Goal: Information Seeking & Learning: Learn about a topic

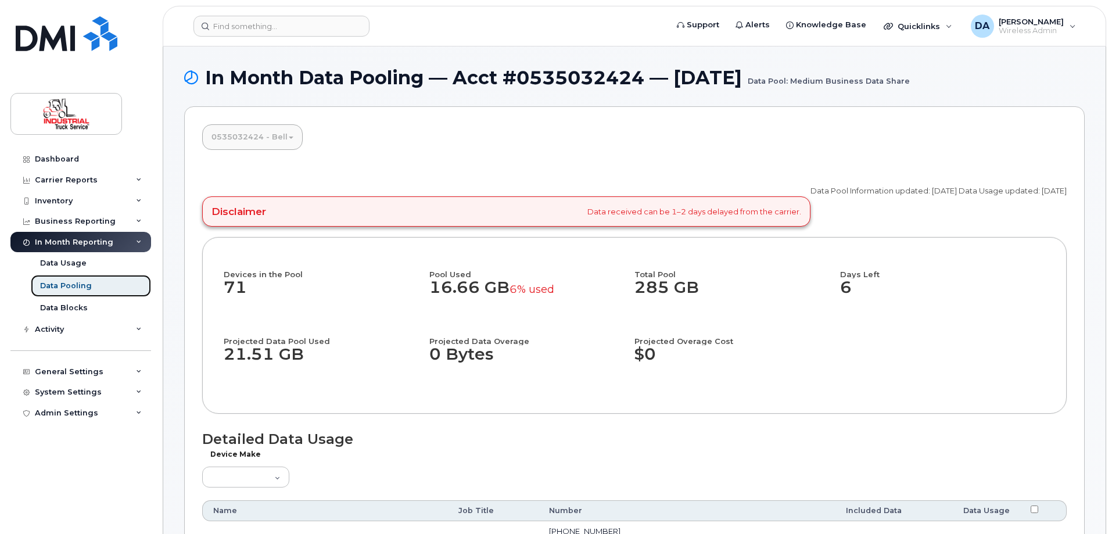
click at [53, 289] on div "Data Pooling" at bounding box center [66, 286] width 52 height 10
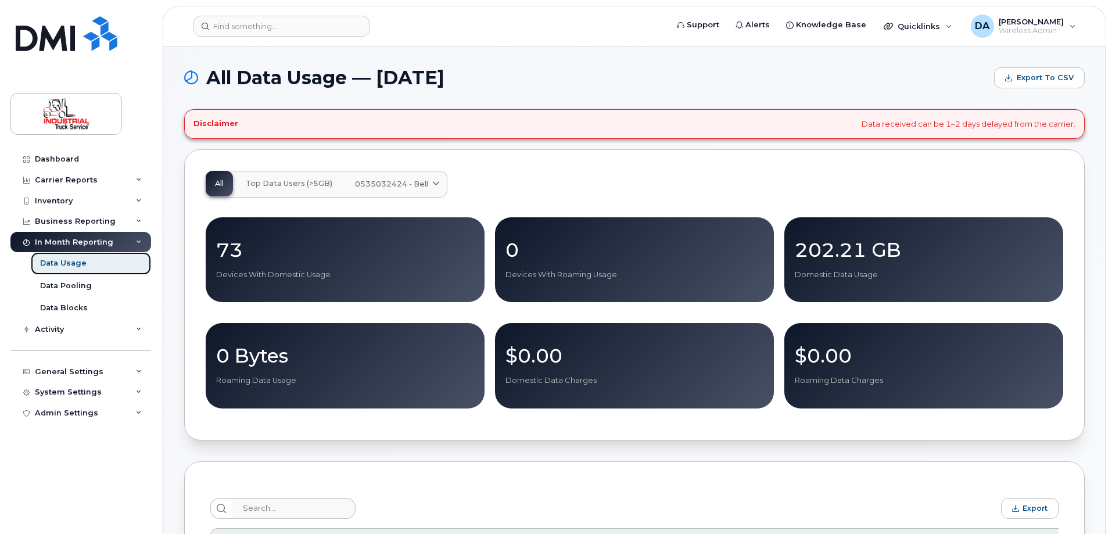
click at [76, 267] on div "Data Usage" at bounding box center [63, 263] width 46 height 10
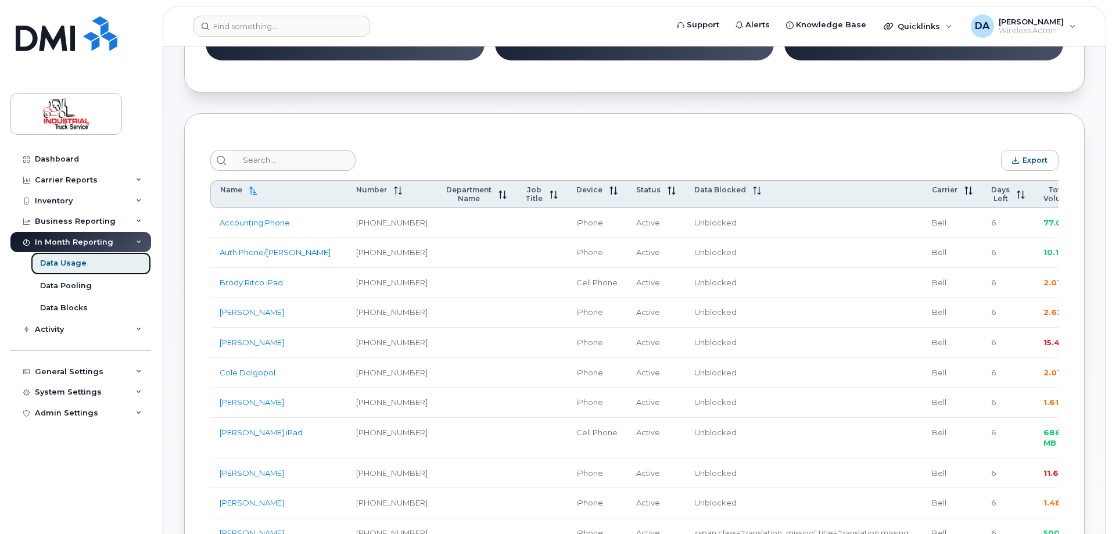
scroll to position [349, 0]
click at [1043, 199] on span "Total Volume" at bounding box center [1057, 193] width 29 height 17
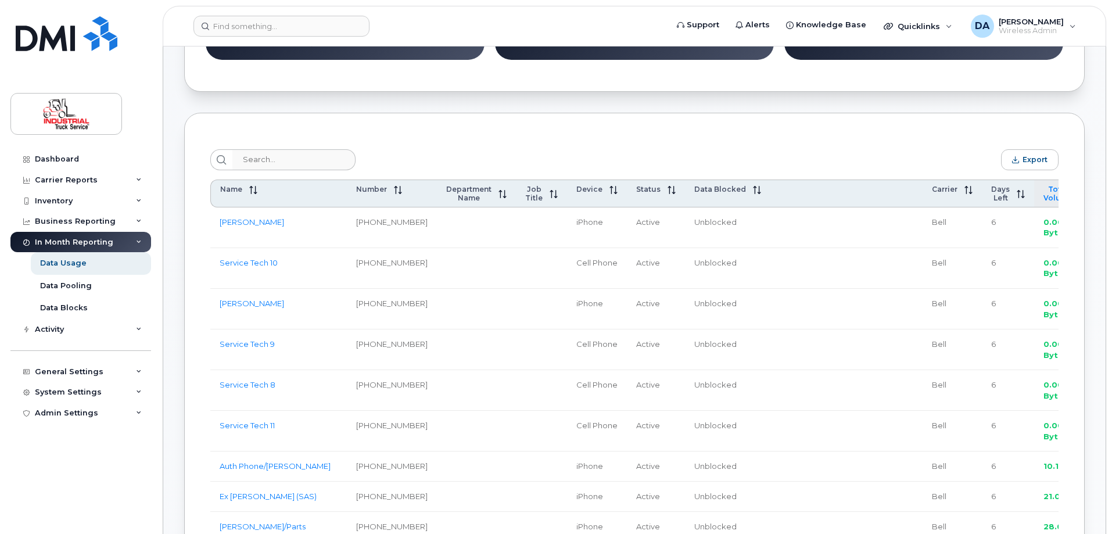
click at [1043, 199] on span "Total Volume" at bounding box center [1057, 193] width 29 height 17
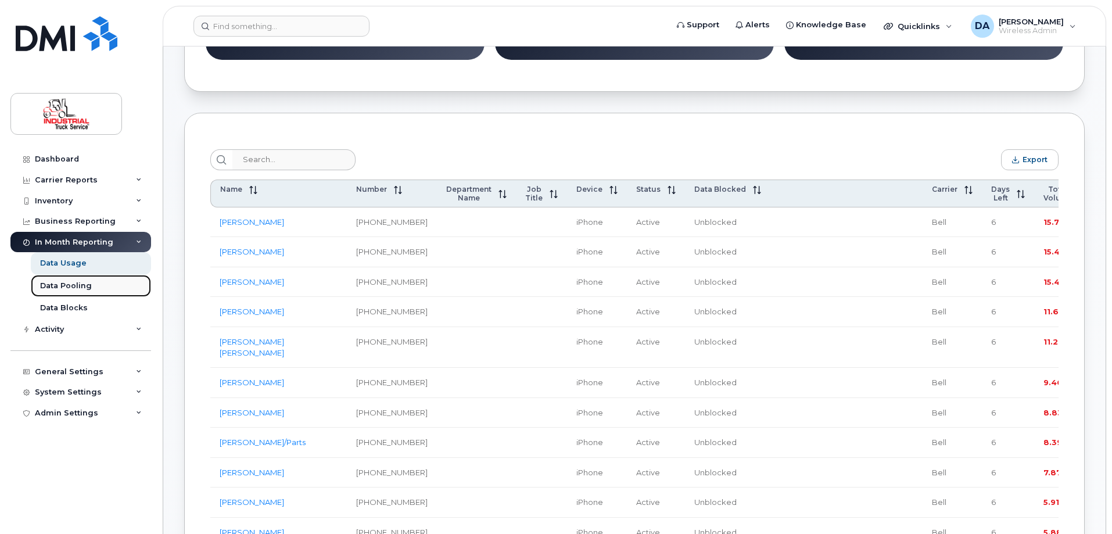
click at [78, 286] on div "Data Pooling" at bounding box center [66, 286] width 52 height 10
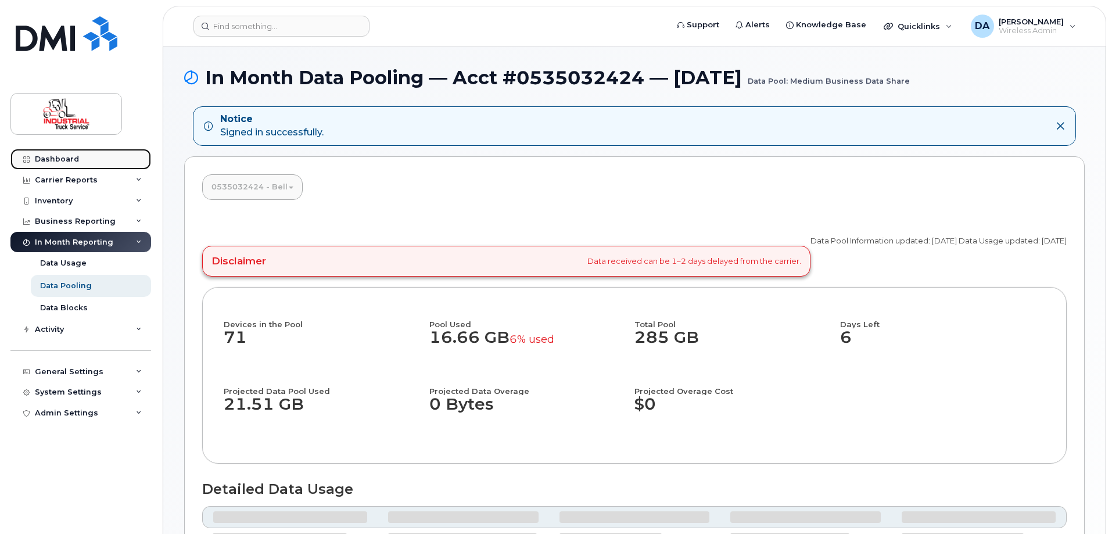
click at [78, 163] on link "Dashboard" at bounding box center [80, 159] width 141 height 21
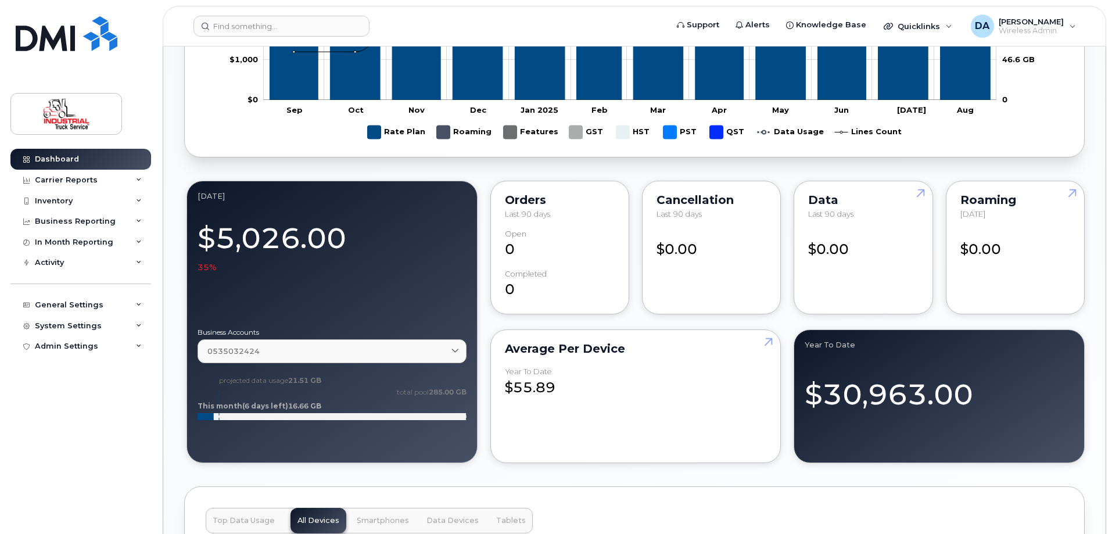
scroll to position [1046, 0]
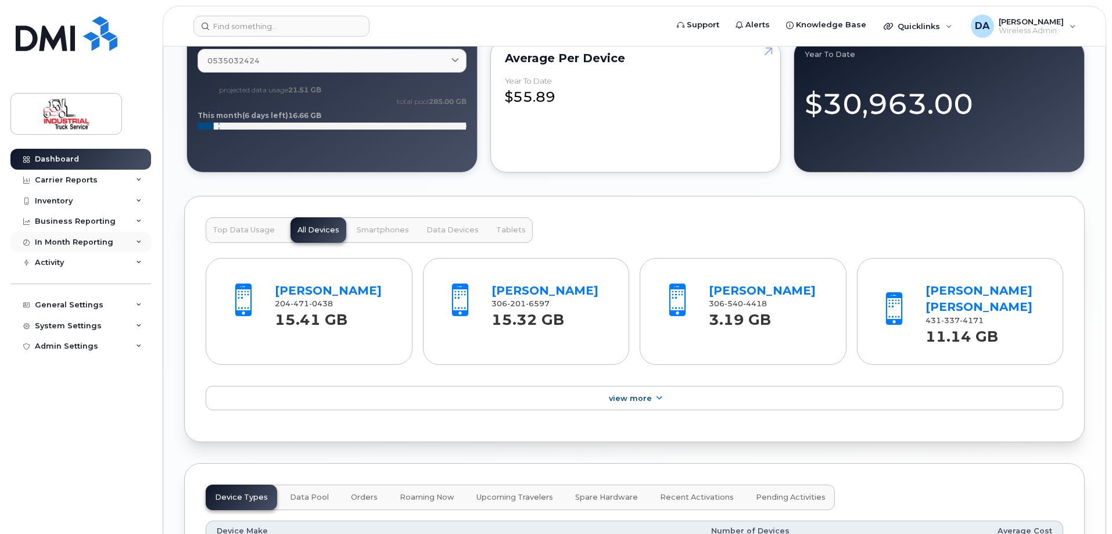
click at [51, 238] on div "In Month Reporting" at bounding box center [74, 242] width 78 height 9
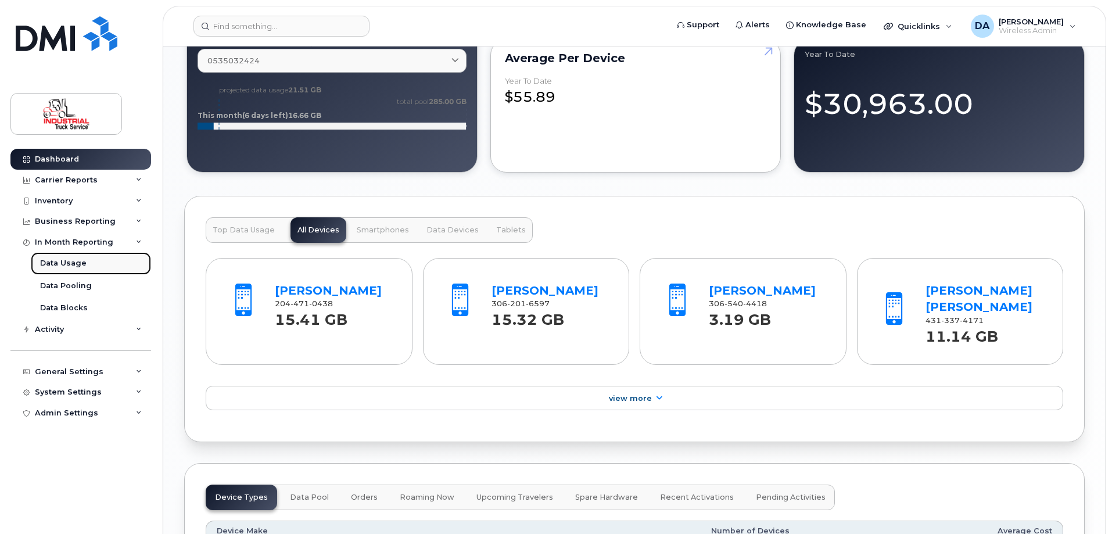
click at [66, 261] on div "Data Usage" at bounding box center [63, 263] width 46 height 10
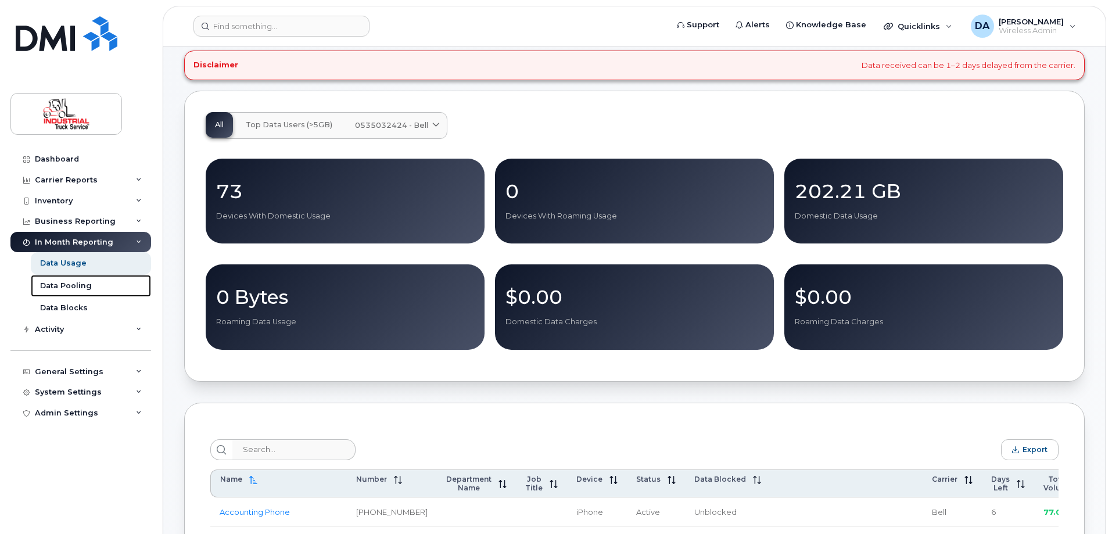
scroll to position [290, 0]
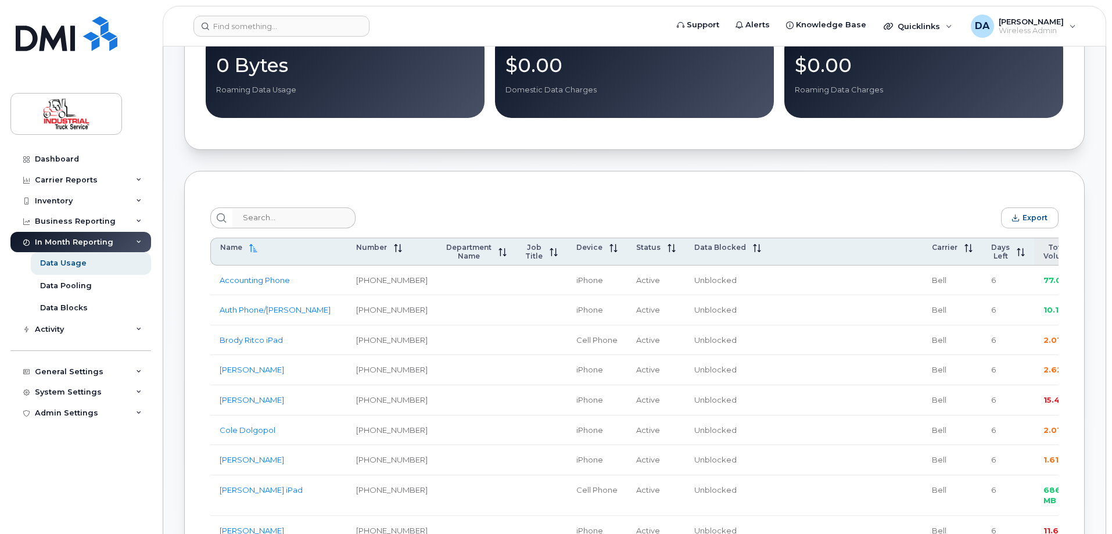
click at [1043, 256] on span "Total Volume" at bounding box center [1057, 251] width 29 height 17
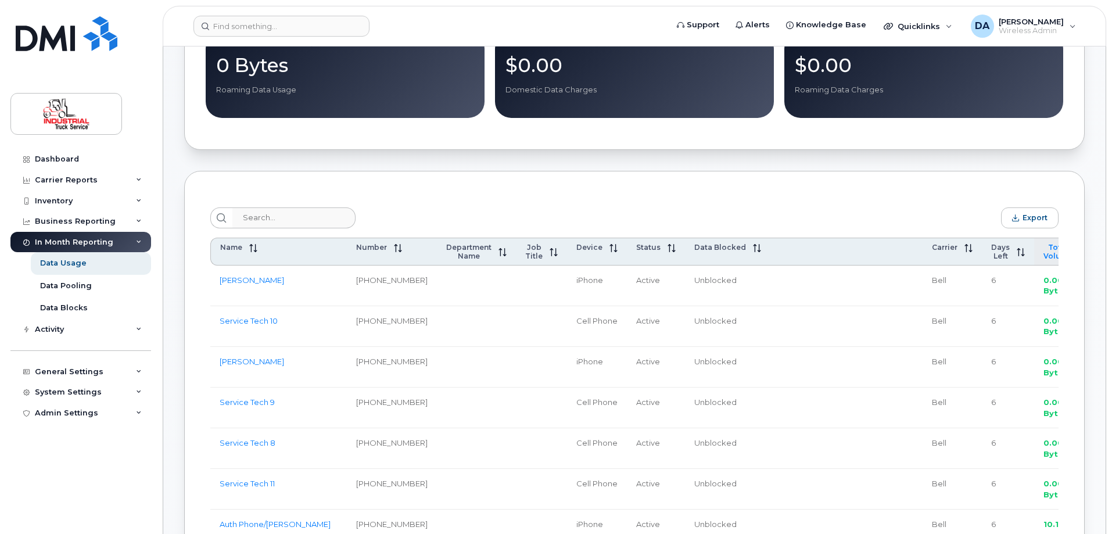
click at [1043, 256] on span "Total Volume" at bounding box center [1057, 251] width 29 height 17
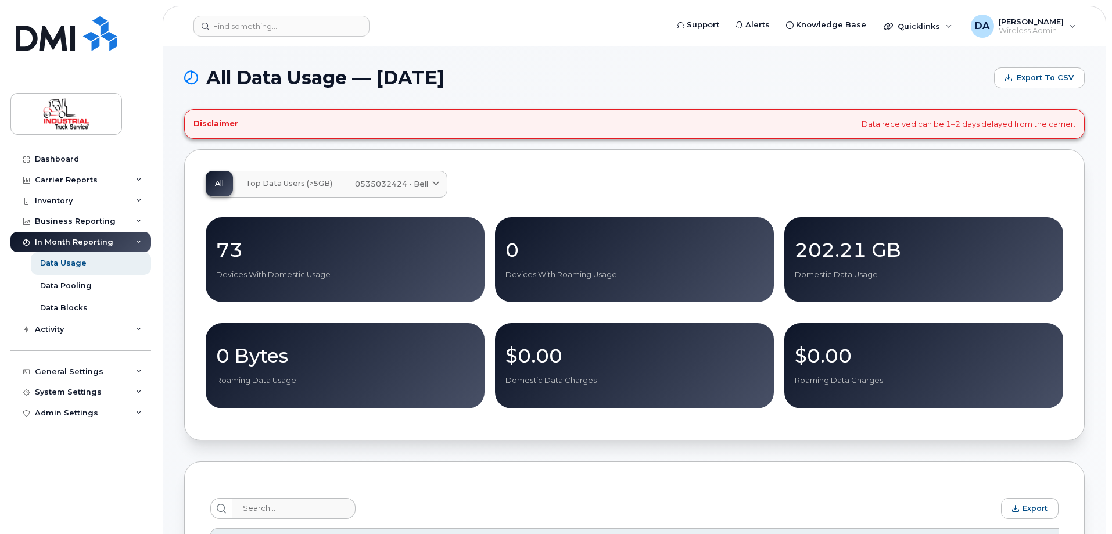
scroll to position [407, 0]
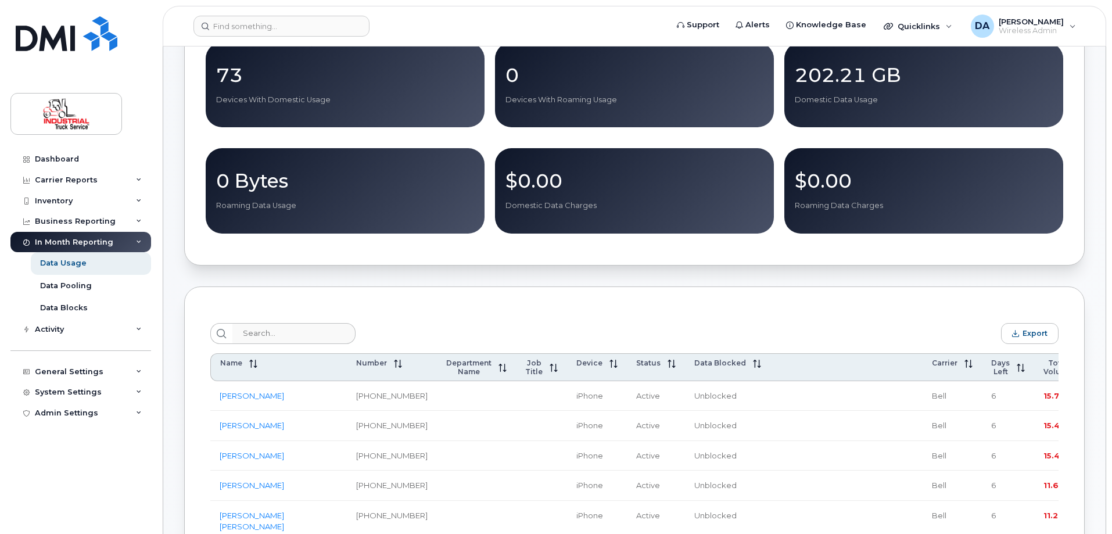
scroll to position [58, 0]
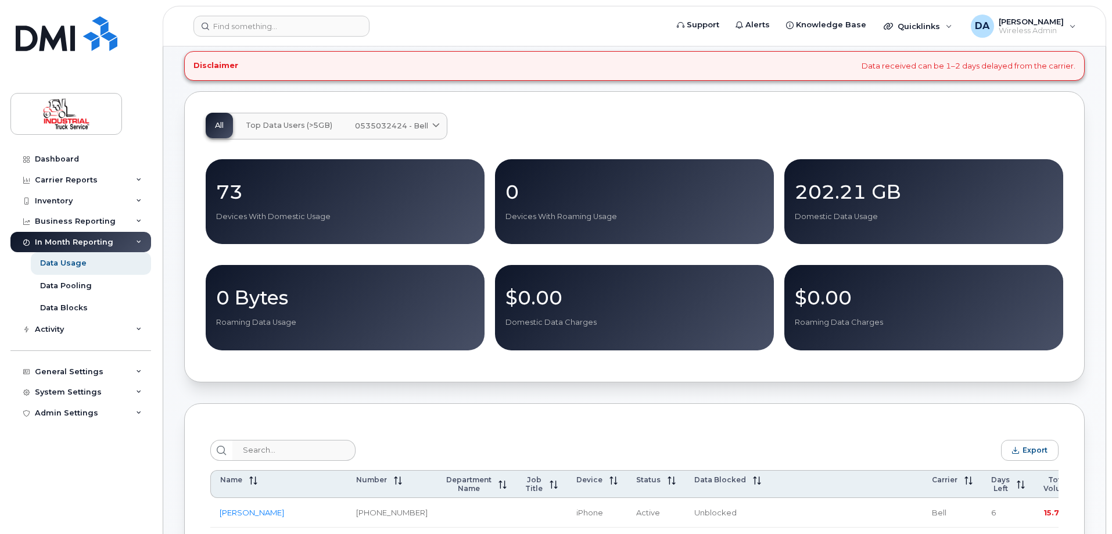
click at [432, 118] on link "0535032424 - Bell" at bounding box center [396, 126] width 101 height 26
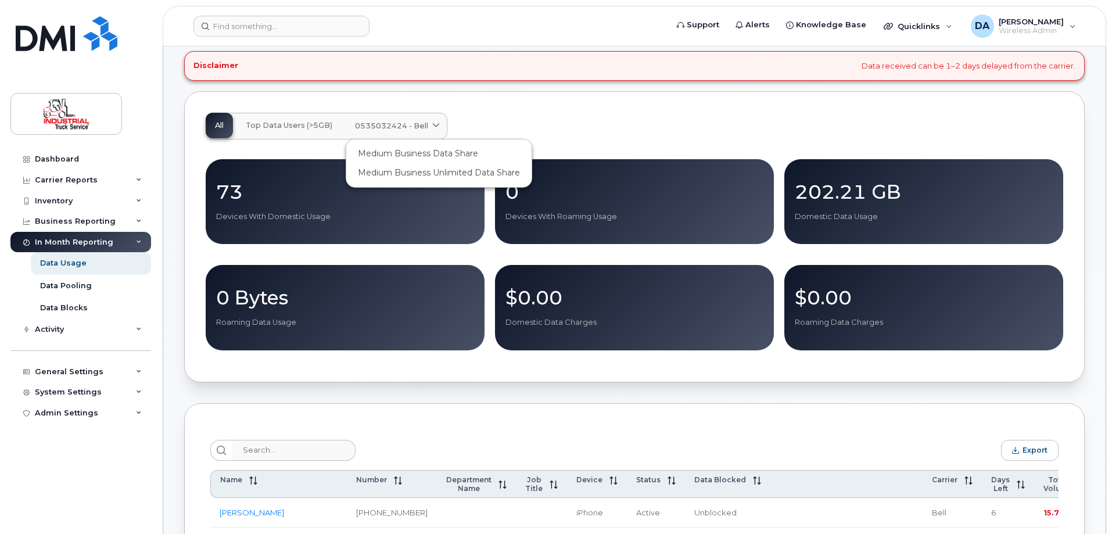
click at [496, 107] on div "All Top Data Users (>5GB) 0535032424 - Bell Medium Business Data Share Medium B…" at bounding box center [634, 236] width 900 height 291
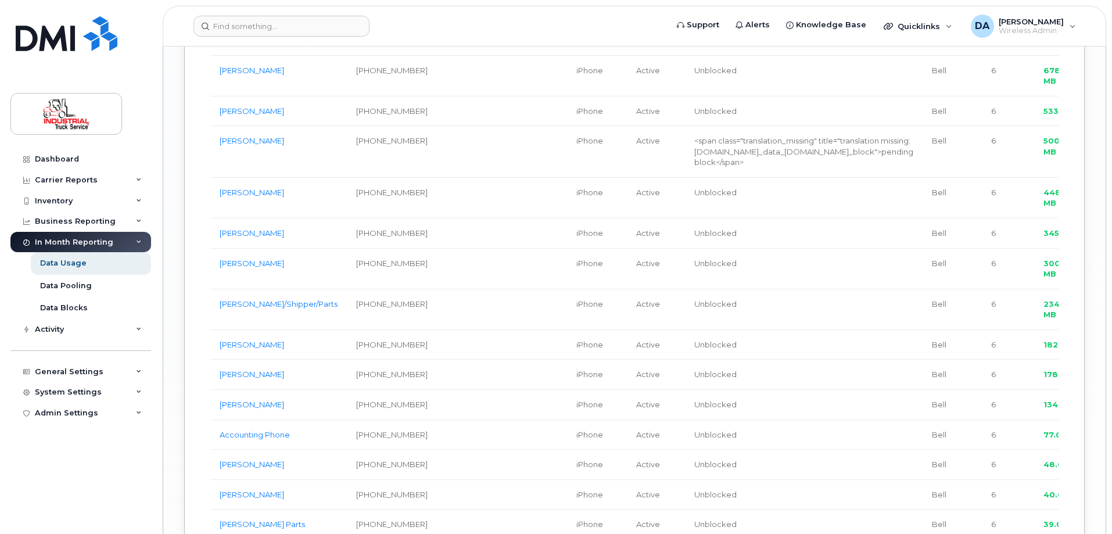
scroll to position [2437, 0]
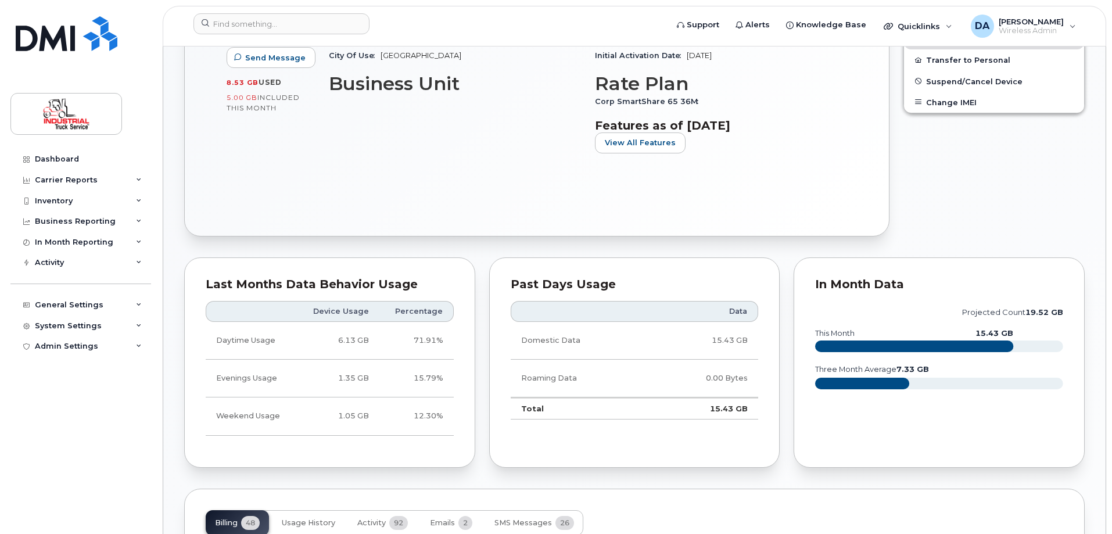
scroll to position [581, 0]
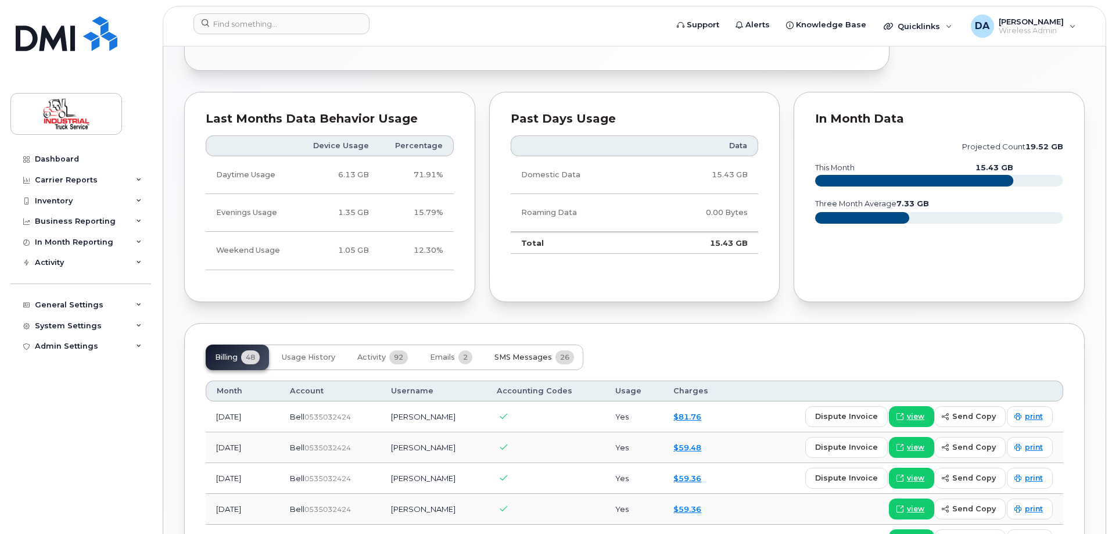
click at [541, 357] on span "SMS Messages" at bounding box center [523, 357] width 58 height 9
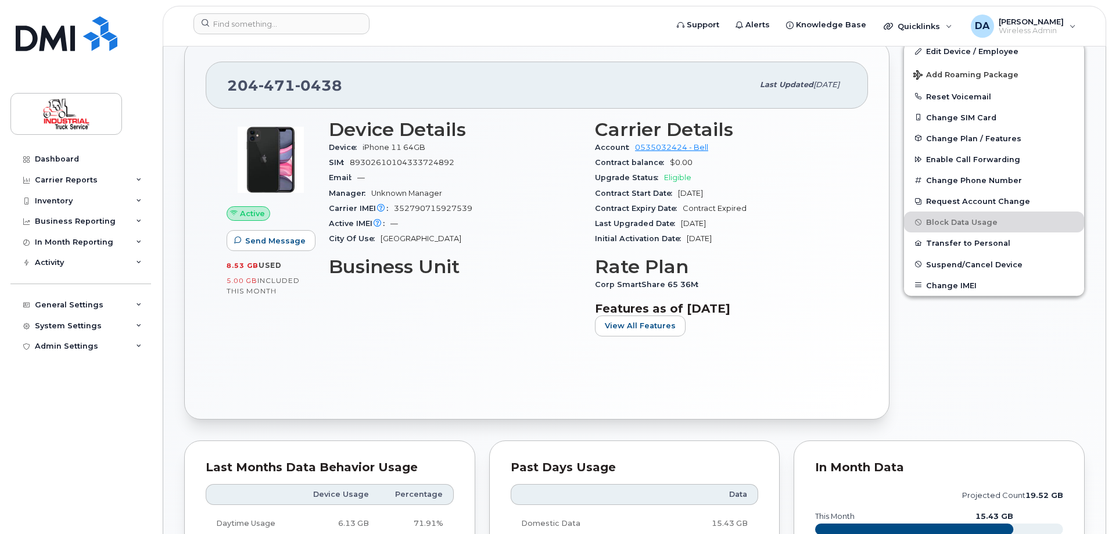
scroll to position [0, 0]
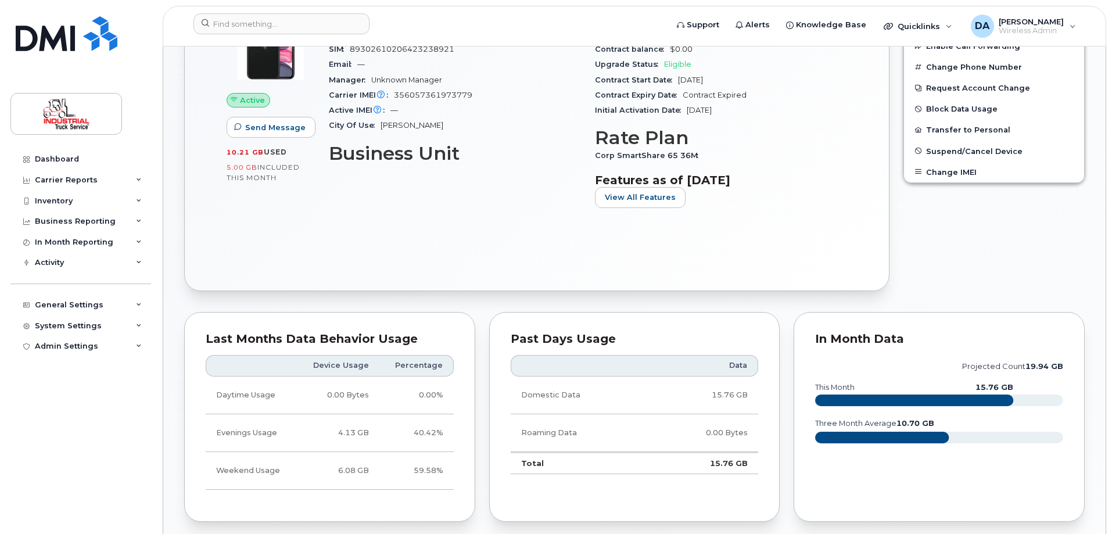
scroll to position [349, 0]
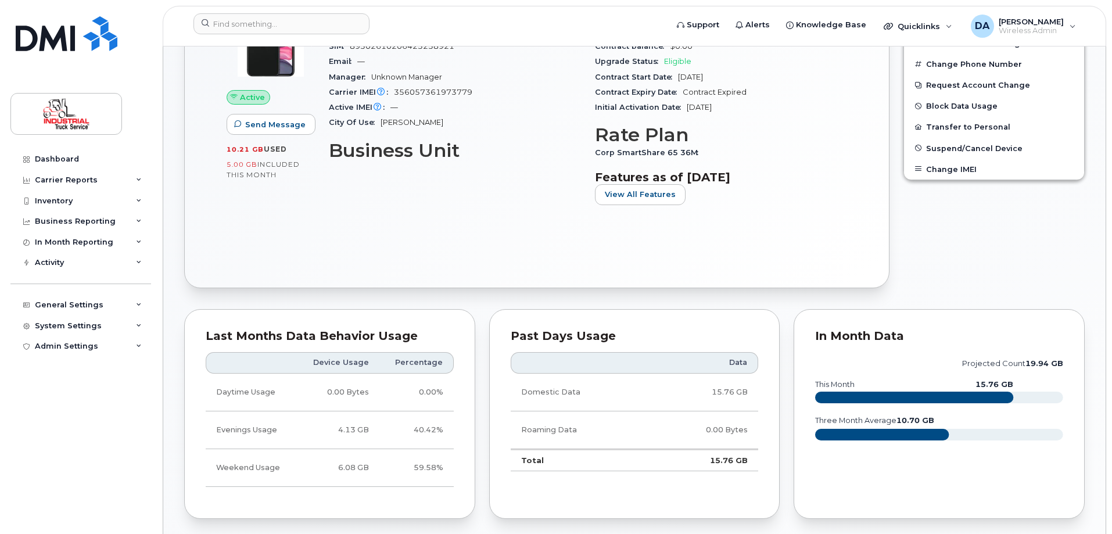
click at [550, 206] on div "Device Details Device iPhone 11 64GB SIM [TECHNICAL_ID] Email — Manager Unknown…" at bounding box center [455, 108] width 266 height 225
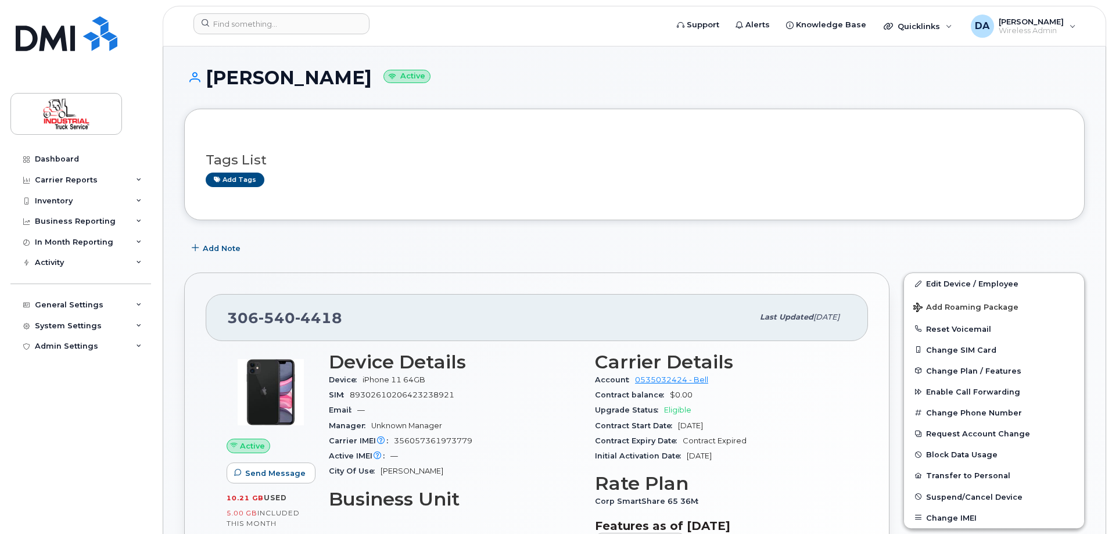
scroll to position [232, 0]
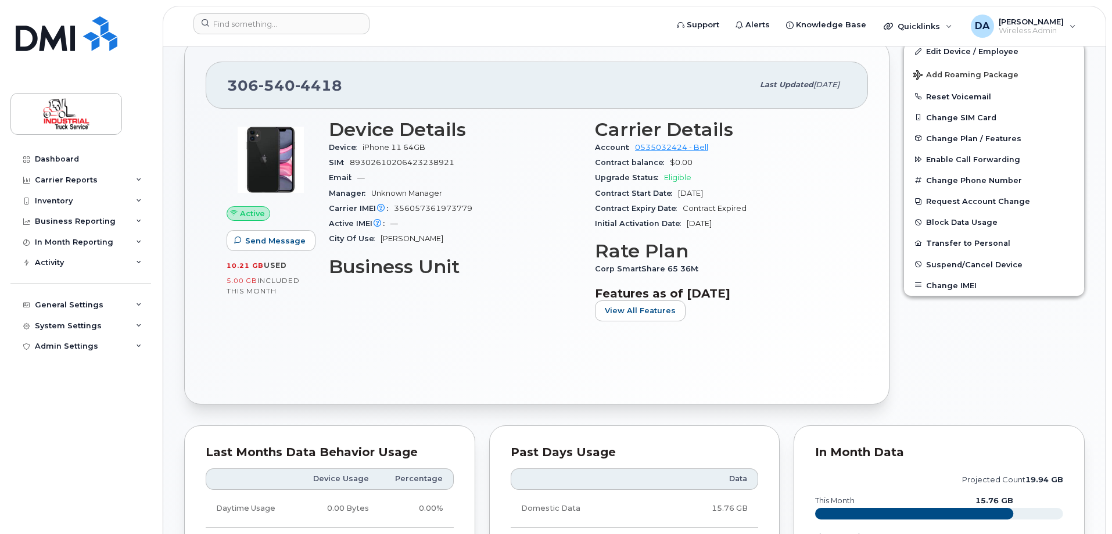
click at [522, 42] on header "Support Alerts Knowledge Base Quicklinks Suspend / Cancel Device Change SIM Car…" at bounding box center [634, 26] width 943 height 41
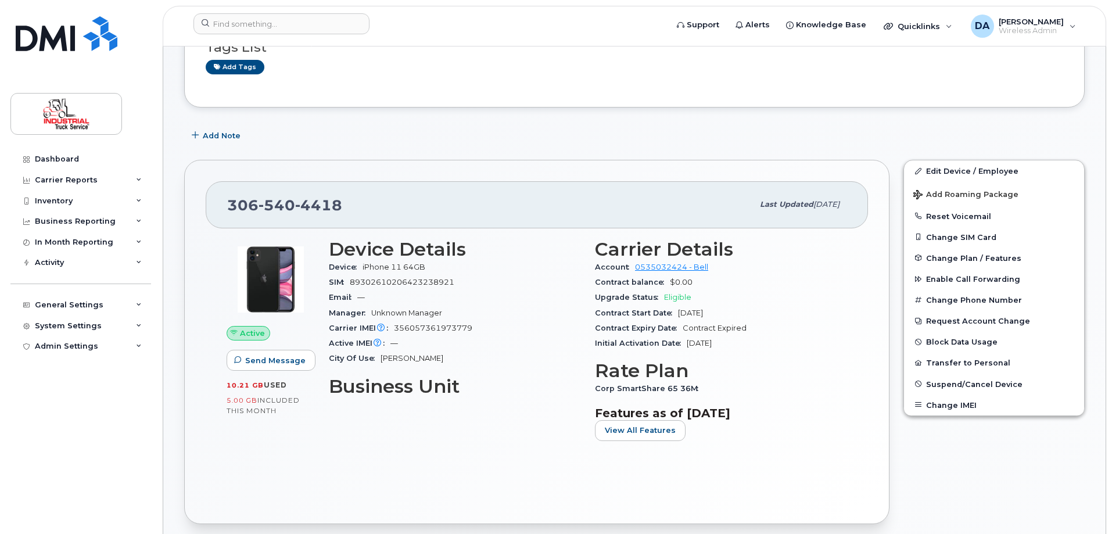
scroll to position [0, 0]
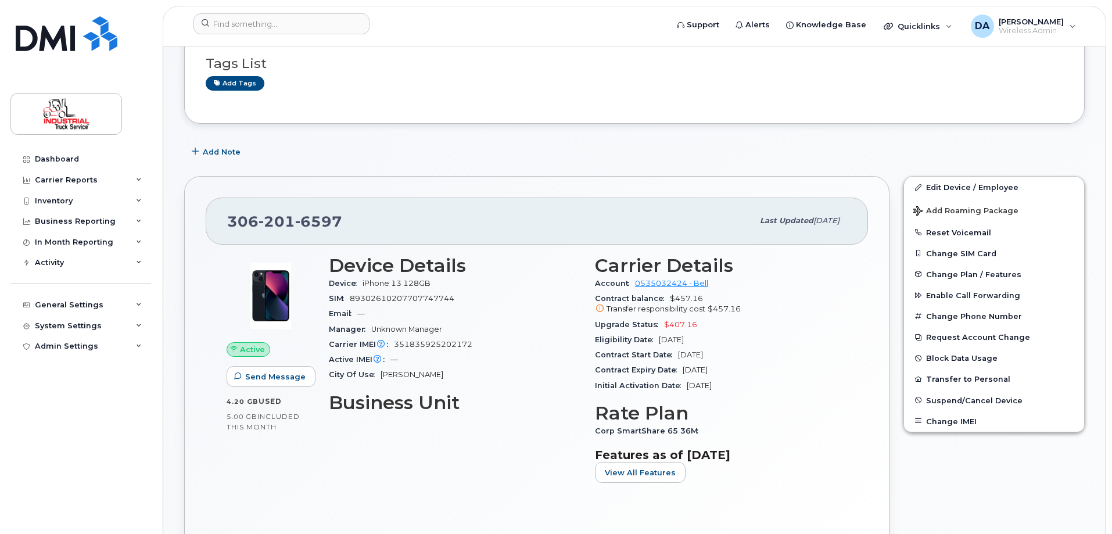
scroll to position [349, 0]
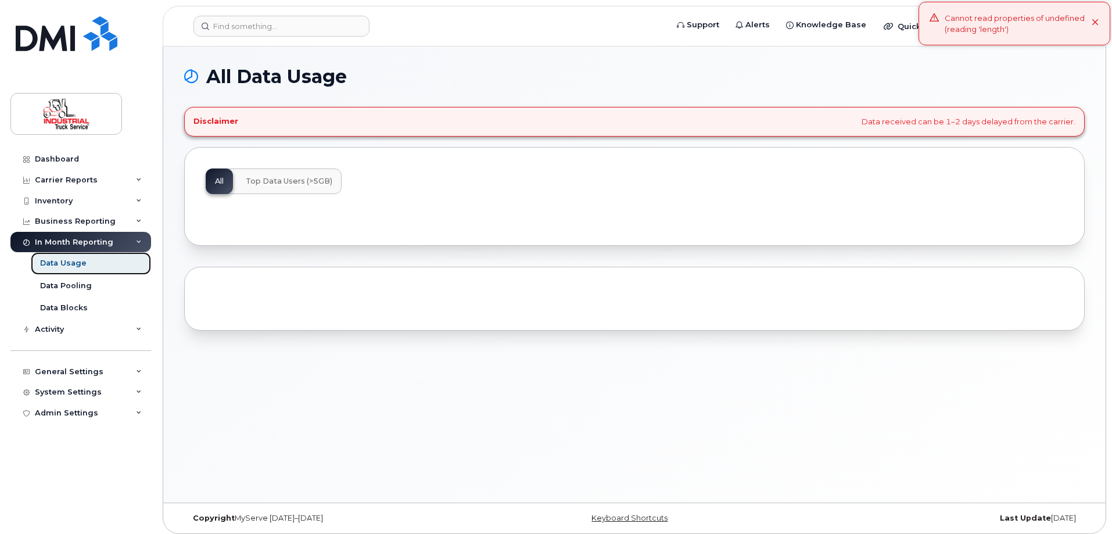
click at [77, 263] on div "Data Usage" at bounding box center [63, 263] width 46 height 10
click at [72, 286] on div "Data Pooling" at bounding box center [66, 286] width 52 height 10
click at [66, 260] on div "Data Usage" at bounding box center [63, 263] width 46 height 10
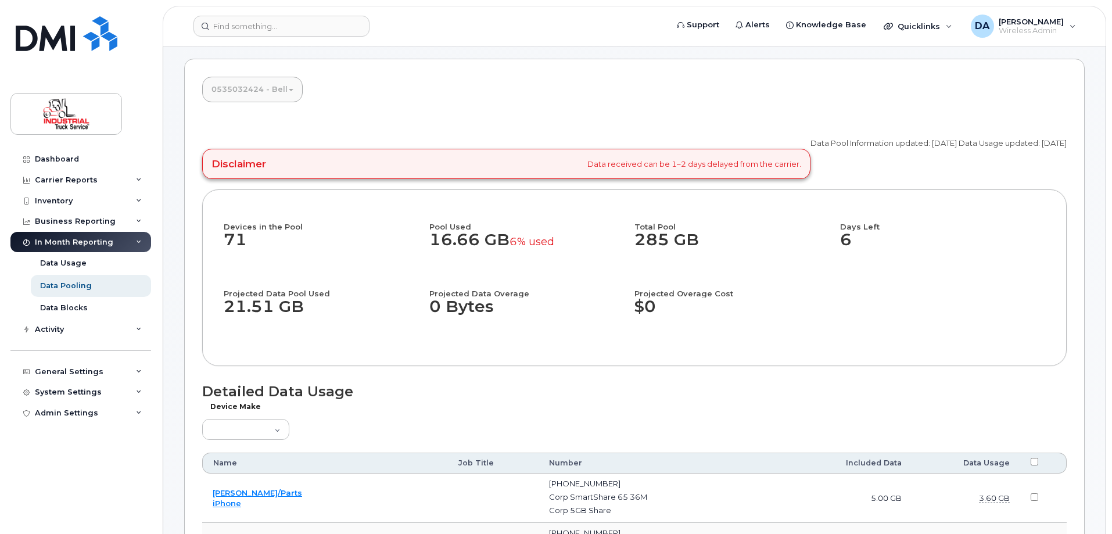
scroll to position [174, 0]
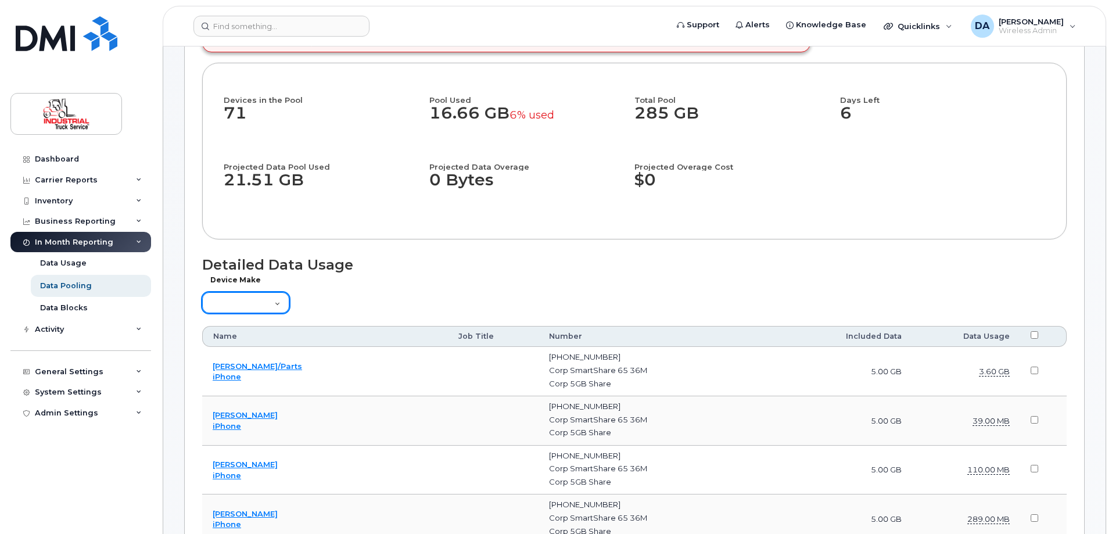
click at [275, 302] on select "Aircard Android Blackberry Cell Phone GPS HUB iPhone Laptop [PERSON_NAME] Pager…" at bounding box center [245, 302] width 87 height 21
click at [392, 259] on h1 "Detailed Data Usage" at bounding box center [634, 265] width 864 height 16
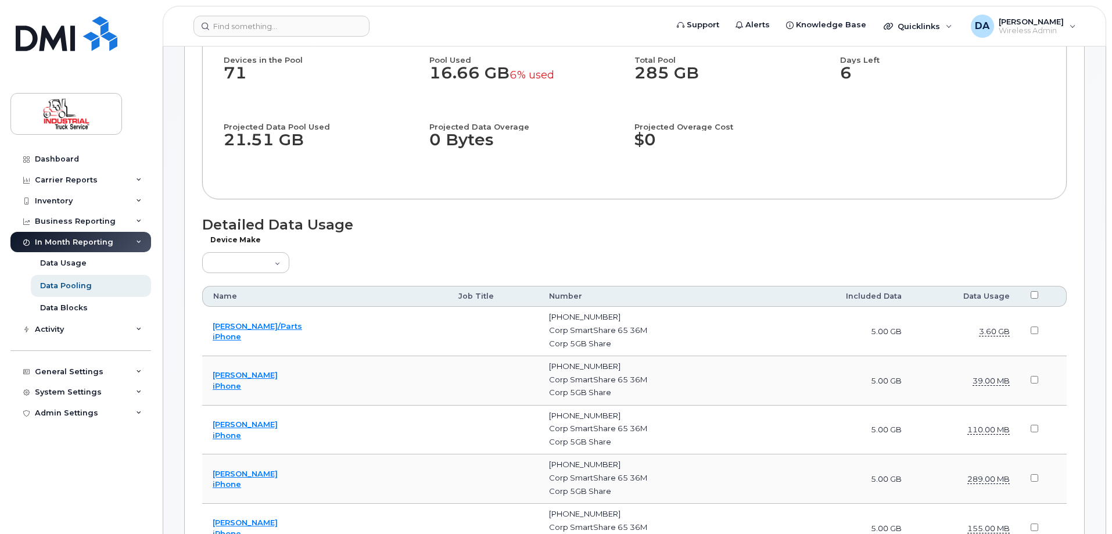
scroll to position [407, 0]
